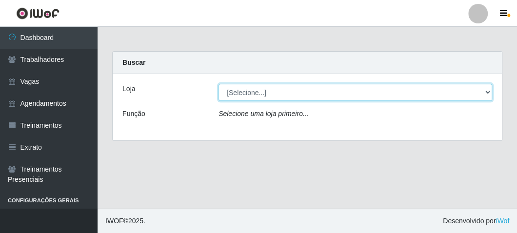
click at [227, 92] on select "[Selecione...] FrigoMaster" at bounding box center [354, 92] width 273 height 17
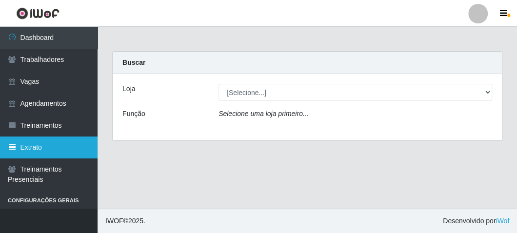
click at [32, 144] on link "Extrato" at bounding box center [49, 148] width 98 height 22
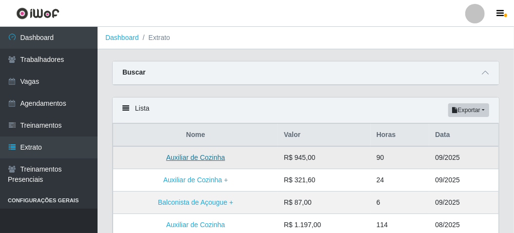
click at [201, 155] on link "Auxiliar de Cozinha" at bounding box center [195, 158] width 59 height 8
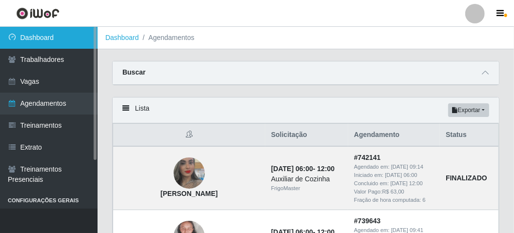
click at [62, 43] on link "Dashboard" at bounding box center [49, 38] width 98 height 22
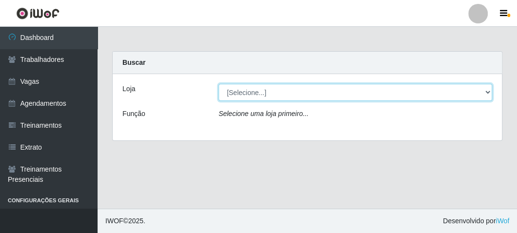
click at [239, 89] on select "[Selecione...] FrigoMaster" at bounding box center [354, 92] width 273 height 17
select select "392"
click at [218, 84] on select "[Selecione...] FrigoMaster" at bounding box center [354, 92] width 273 height 17
